Goal: Task Accomplishment & Management: Manage account settings

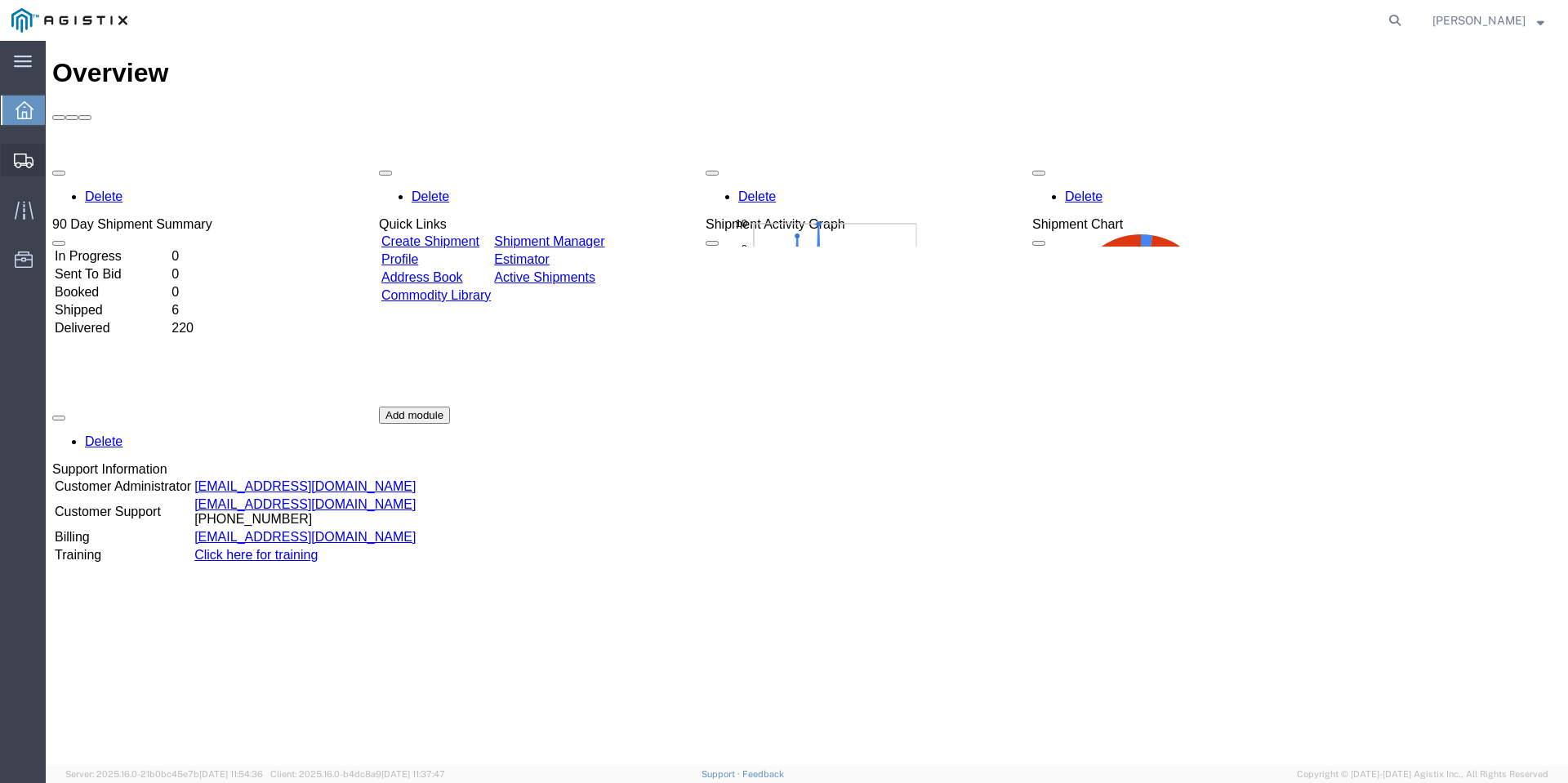
click at [38, 145] on div at bounding box center [23, 159] width 46 height 33
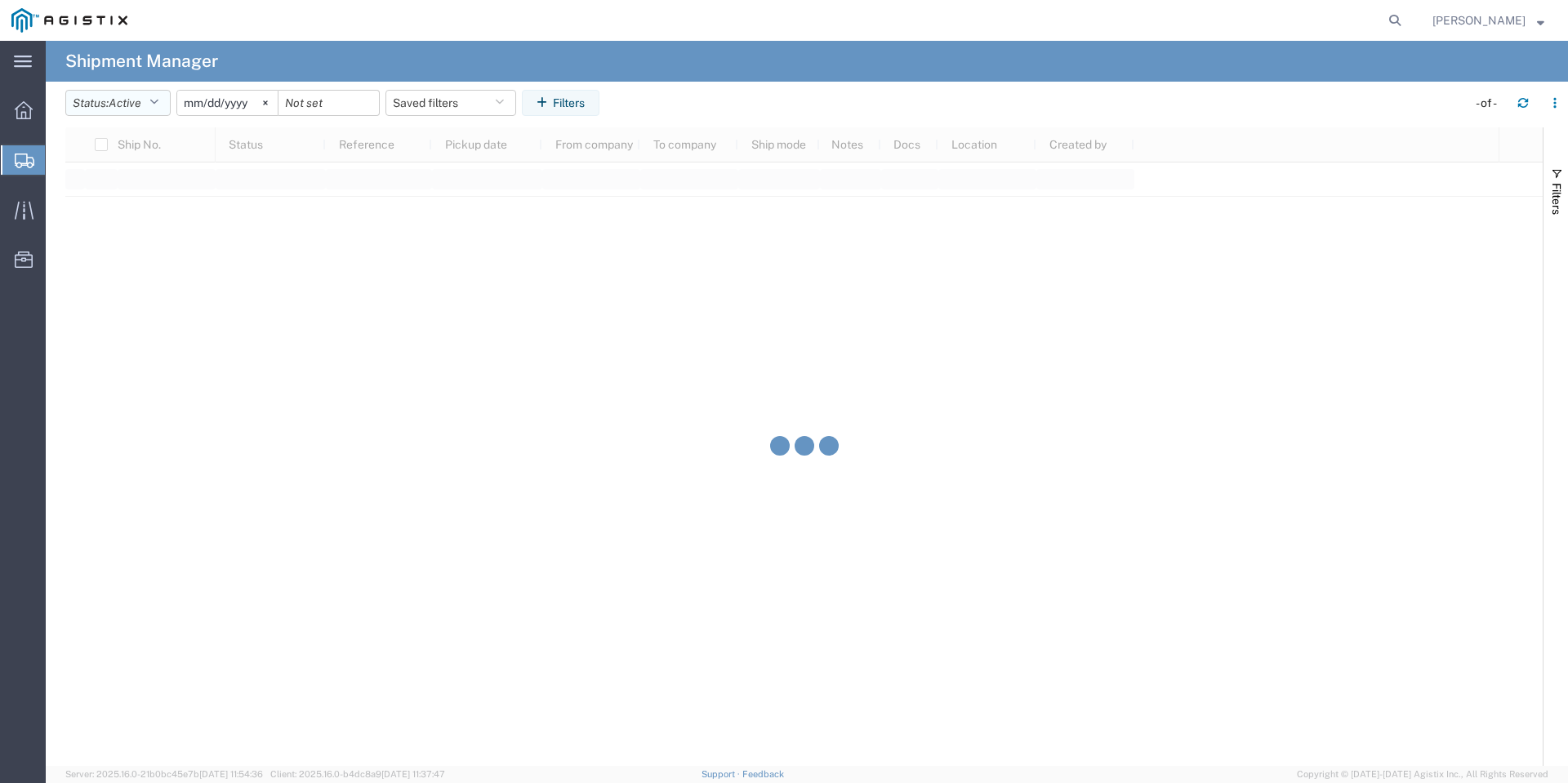
click at [153, 111] on button "Status: Active" at bounding box center [118, 102] width 106 height 26
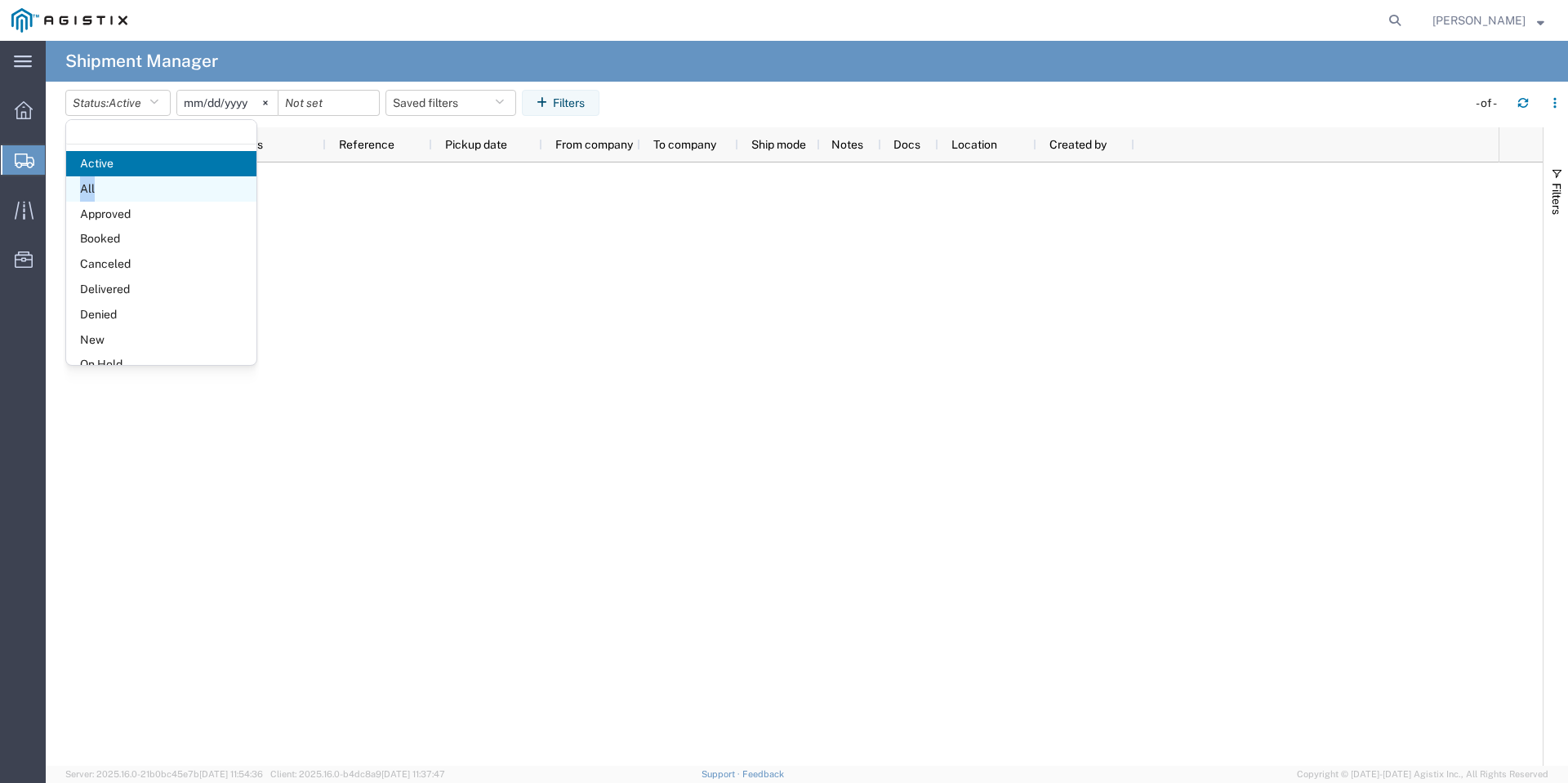
click at [137, 177] on ul "Active All Approved Booked Canceled Delivered Denied New On Hold Pending Return…" at bounding box center [161, 302] width 190 height 302
click at [137, 177] on span "All" at bounding box center [161, 189] width 190 height 25
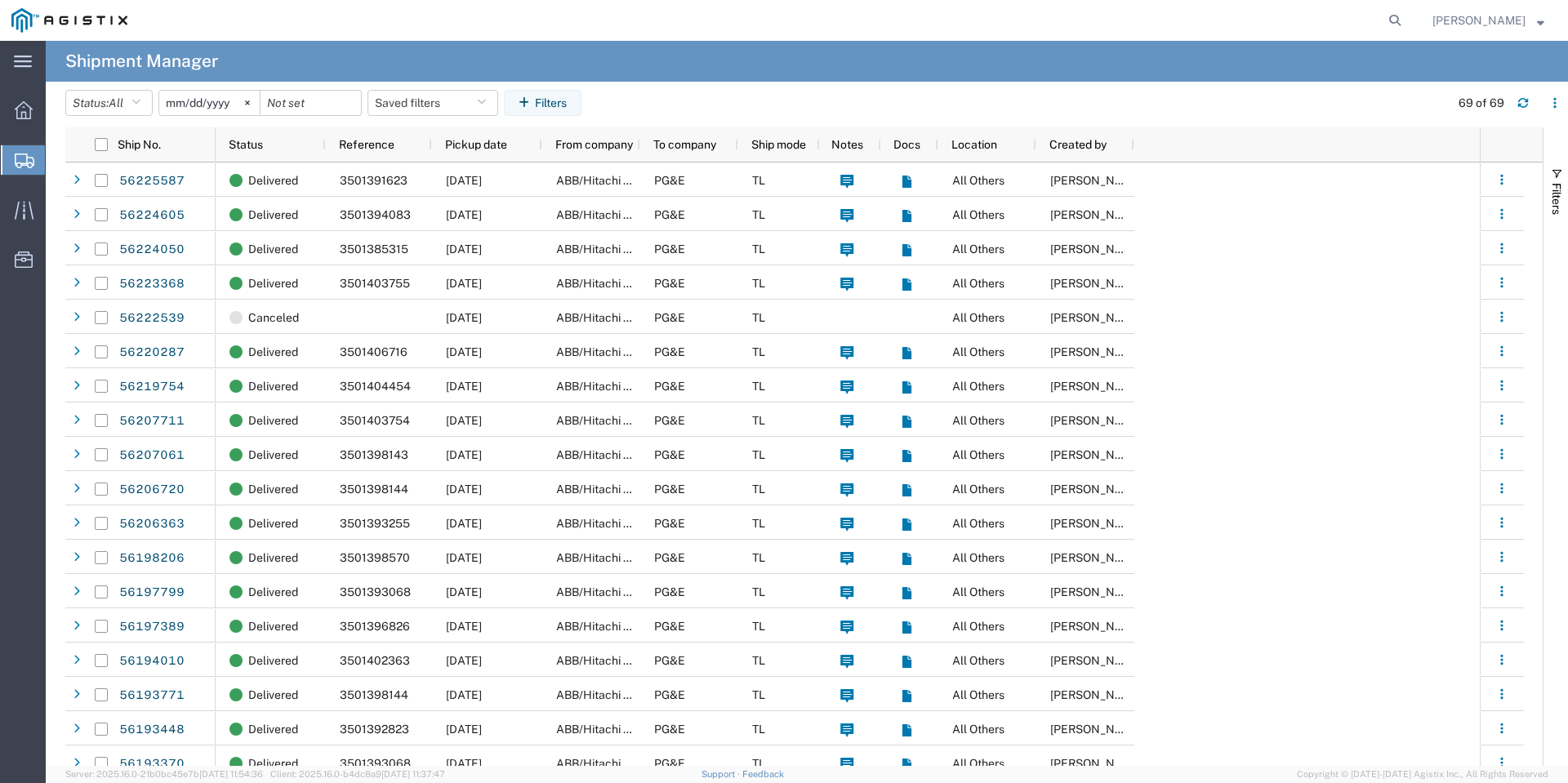
scroll to position [1762, 0]
